Goal: Transaction & Acquisition: Obtain resource

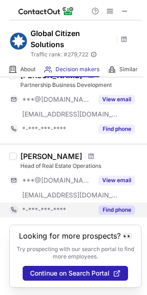
scroll to position [578, 0]
click at [120, 205] on button "Find phone" at bounding box center [116, 209] width 36 height 9
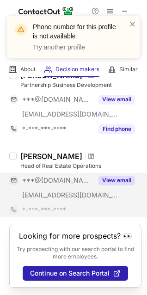
click at [118, 175] on button "View email" at bounding box center [116, 179] width 36 height 9
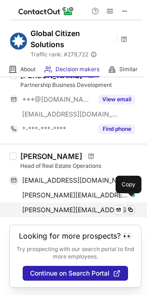
click at [133, 206] on span at bounding box center [130, 209] width 7 height 7
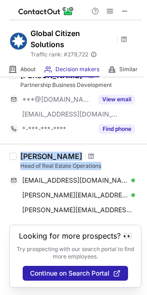
drag, startPoint x: 103, startPoint y: 158, endPoint x: 20, endPoint y: 145, distance: 84.2
click at [20, 151] on div "Barbara Queiros Head of Real Estate Operations anabarbaraqueiros@gmail.com Veri…" at bounding box center [79, 184] width 125 height 66
copy div "Barbara Queiros Head of Real Estate Operations"
click at [109, 162] on div "Head of Real Estate Operations" at bounding box center [80, 166] width 121 height 8
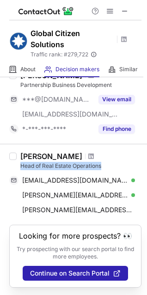
drag, startPoint x: 109, startPoint y: 159, endPoint x: 17, endPoint y: 157, distance: 92.4
click at [17, 157] on div "Barbara Queiros Head of Real Estate Operations anabarbaraqueiros@gmail.com Veri…" at bounding box center [79, 184] width 125 height 66
drag, startPoint x: 21, startPoint y: 147, endPoint x: 78, endPoint y: 149, distance: 56.8
click at [78, 151] on div "Barbara Queiros" at bounding box center [51, 155] width 62 height 9
copy div "Barbara Queiros"
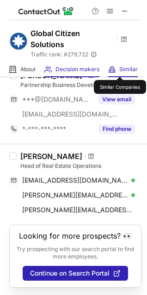
click at [120, 68] on span "Similar" at bounding box center [128, 69] width 18 height 7
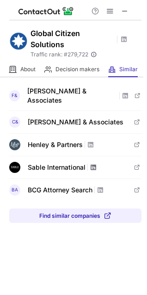
click at [94, 163] on span at bounding box center [93, 166] width 7 height 7
click at [138, 163] on span at bounding box center [136, 166] width 7 height 7
click at [92, 163] on span at bounding box center [93, 166] width 7 height 7
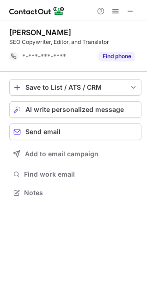
scroll to position [186, 147]
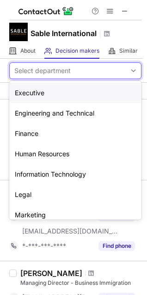
click at [72, 72] on div "Select department" at bounding box center [68, 70] width 116 height 15
click at [36, 212] on div "Marketing" at bounding box center [75, 215] width 132 height 20
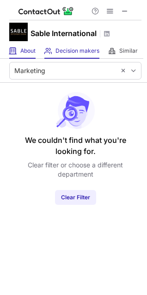
click at [20, 53] on div "About About Company" at bounding box center [22, 50] width 26 height 15
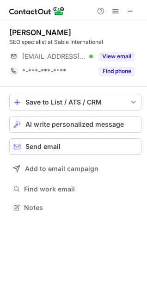
scroll to position [201, 147]
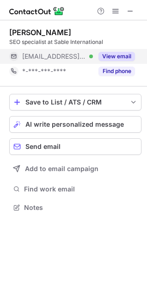
click at [116, 55] on button "View email" at bounding box center [116, 56] width 36 height 9
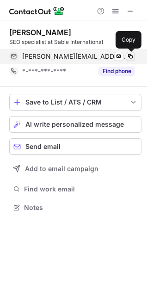
click at [129, 57] on span at bounding box center [130, 56] width 7 height 7
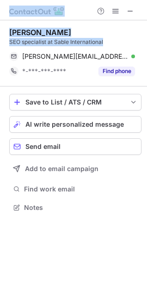
drag, startPoint x: 106, startPoint y: 42, endPoint x: 0, endPoint y: 41, distance: 106.2
click at [0, 41] on html "Luther de Lange SEO specialist at Sable International luther.delange@sableinter…" at bounding box center [73, 147] width 147 height 295
copy div "Luther de Lange SEO specialist at Sable International"
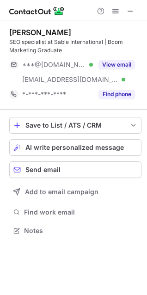
scroll to position [224, 147]
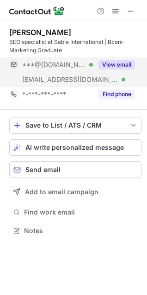
click at [125, 62] on button "View email" at bounding box center [116, 64] width 36 height 9
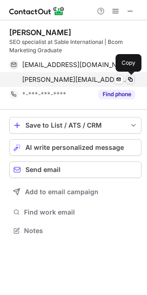
click at [131, 78] on span at bounding box center [130, 79] width 7 height 7
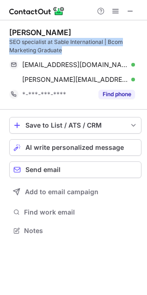
drag, startPoint x: 62, startPoint y: 49, endPoint x: 9, endPoint y: 37, distance: 54.9
click at [9, 37] on div "Nicholas Botes SEO specialist at Sable International | Bcom Marketing Graduate …" at bounding box center [73, 132] width 147 height 224
copy div "SEO specialist at Sable International | Bcom Marketing Graduate"
drag, startPoint x: 70, startPoint y: 33, endPoint x: 9, endPoint y: 30, distance: 60.6
click at [9, 30] on div "Nicholas Botes" at bounding box center [75, 32] width 132 height 9
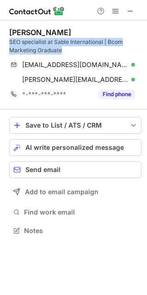
copy div "Nicholas Botes"
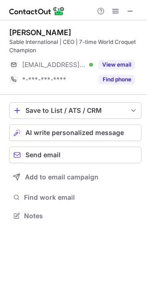
scroll to position [209, 147]
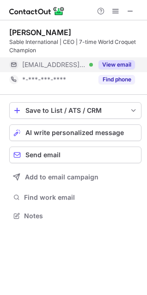
click at [113, 64] on button "View email" at bounding box center [116, 64] width 36 height 9
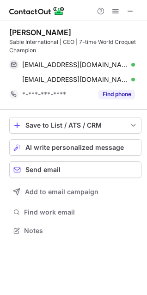
scroll to position [224, 147]
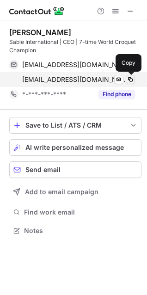
click at [129, 79] on span at bounding box center [130, 79] width 7 height 7
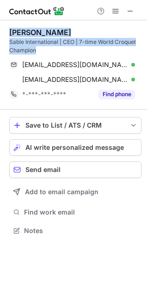
copy div "Reg Bamford Sable International | CEO | 7-time World Croquet Champion"
drag, startPoint x: 38, startPoint y: 50, endPoint x: 7, endPoint y: 29, distance: 37.6
click at [7, 29] on div "Reg Bamford Sable International | CEO | 7-time World Croquet Champion reg.bamfo…" at bounding box center [73, 132] width 147 height 224
